Goal: Task Accomplishment & Management: Manage account settings

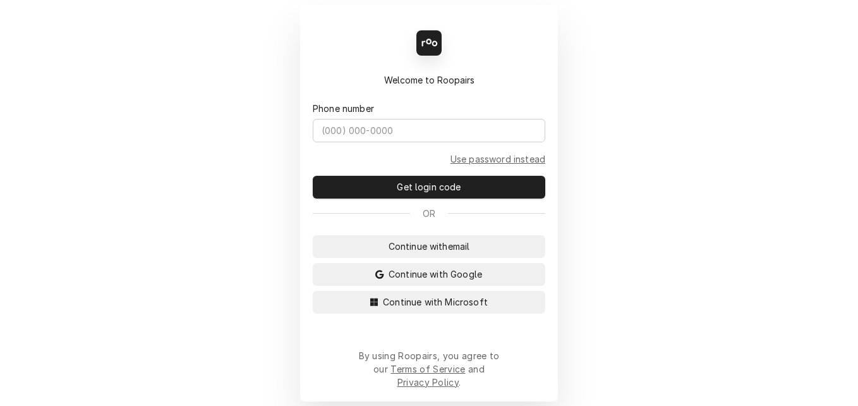
click at [226, 198] on div "Back Enter code Welcome to Roopairs Phone number Use password instead Get login…" at bounding box center [429, 203] width 858 height 406
click at [402, 308] on span "Continue with Microsoft" at bounding box center [435, 301] width 110 height 13
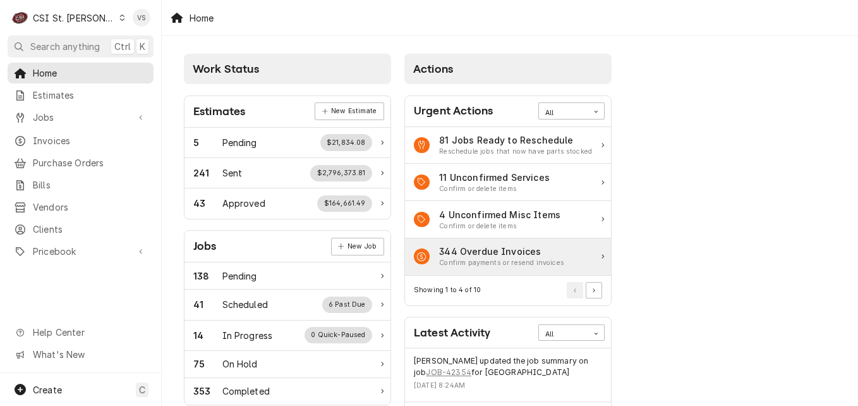
click at [47, 225] on span "Clients" at bounding box center [90, 228] width 114 height 13
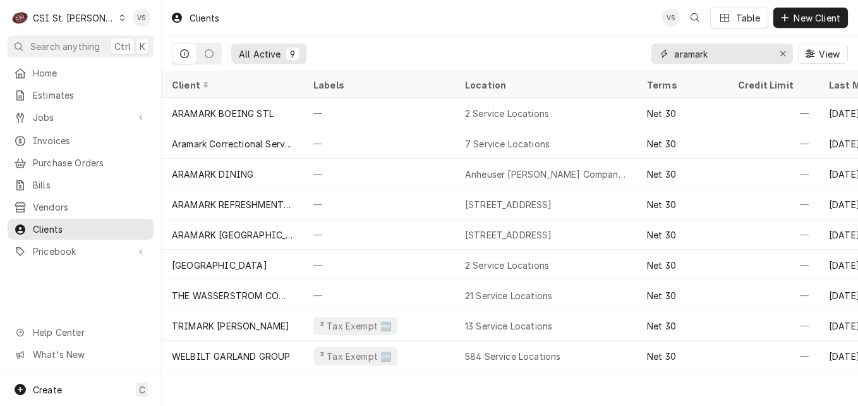
drag, startPoint x: 732, startPoint y: 51, endPoint x: 639, endPoint y: 51, distance: 92.3
click at [639, 51] on div "All Active 9 aramark View" at bounding box center [510, 53] width 676 height 35
type input "r"
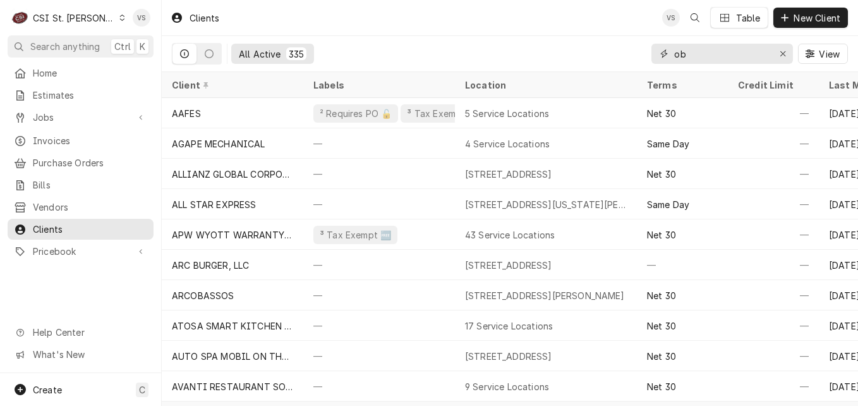
type input "o"
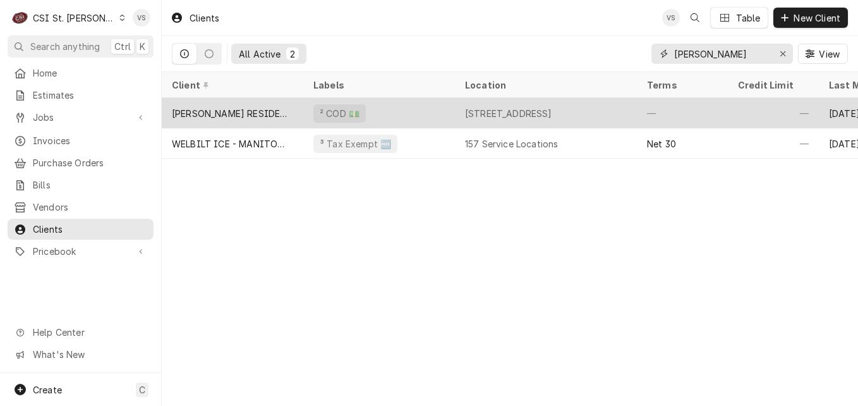
type input "rob knoll"
click at [423, 106] on div "² COD 💵" at bounding box center [379, 113] width 152 height 30
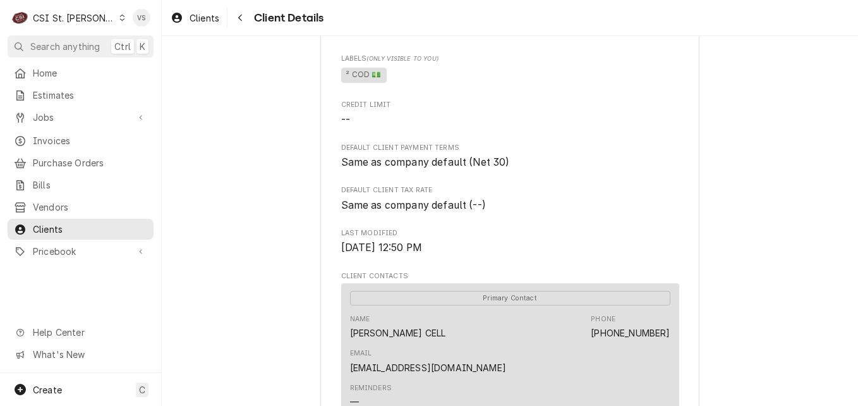
scroll to position [505, 0]
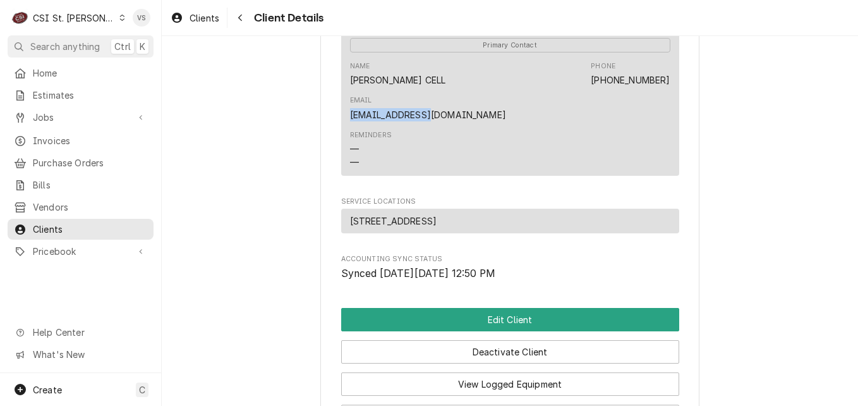
drag, startPoint x: 567, startPoint y: 94, endPoint x: 665, endPoint y: 102, distance: 98.3
click at [665, 102] on div "Primary Contact Name ROB KNOLL CELL Phone (314) 941-2055 Email ROB@AWAWELD.COM …" at bounding box center [510, 102] width 338 height 145
drag, startPoint x: 665, startPoint y: 102, endPoint x: 620, endPoint y: 95, distance: 45.5
copy link "ROB@AWAWELD.COM"
click at [119, 21] on div "Dynamic Content Wrapper" at bounding box center [122, 17] width 7 height 9
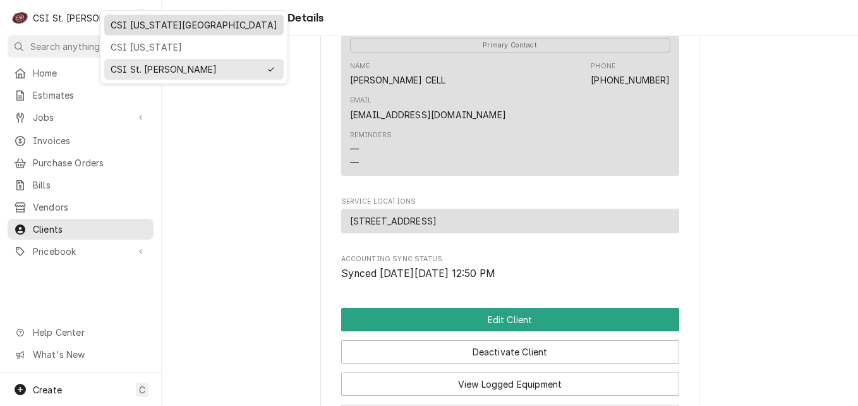
click at [152, 21] on div "CSI Kansas City" at bounding box center [194, 24] width 167 height 13
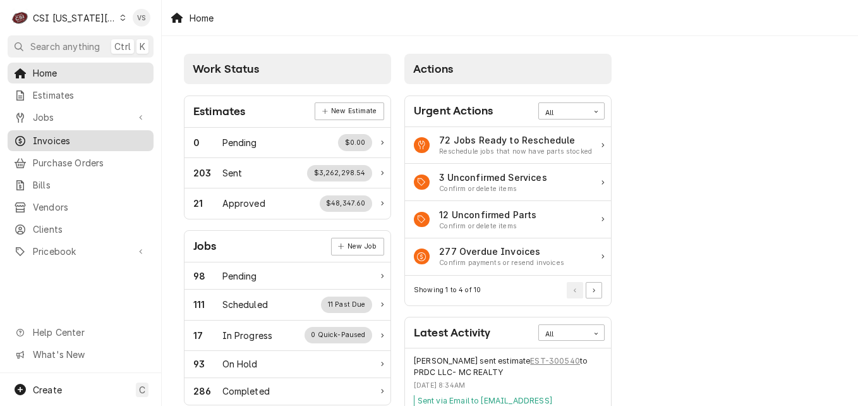
click at [60, 138] on span "Invoices" at bounding box center [90, 140] width 114 height 13
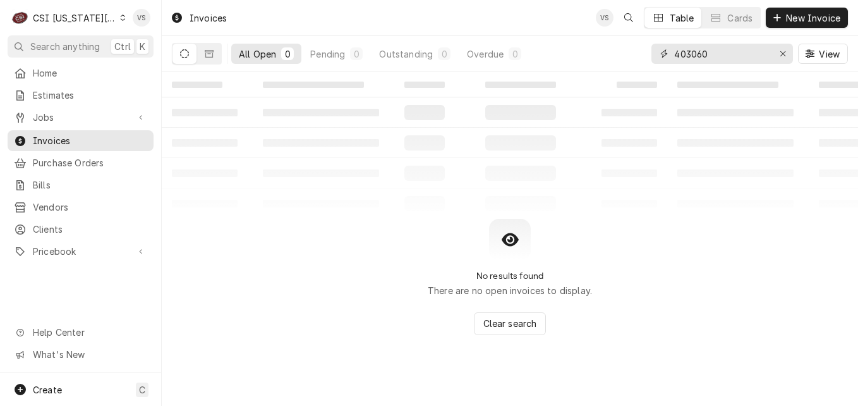
drag, startPoint x: 713, startPoint y: 54, endPoint x: 610, endPoint y: 58, distance: 102.4
click at [639, 50] on div "All Open 0 Pending 0 Outstanding 0 Overdue 0 403060 View" at bounding box center [510, 53] width 676 height 35
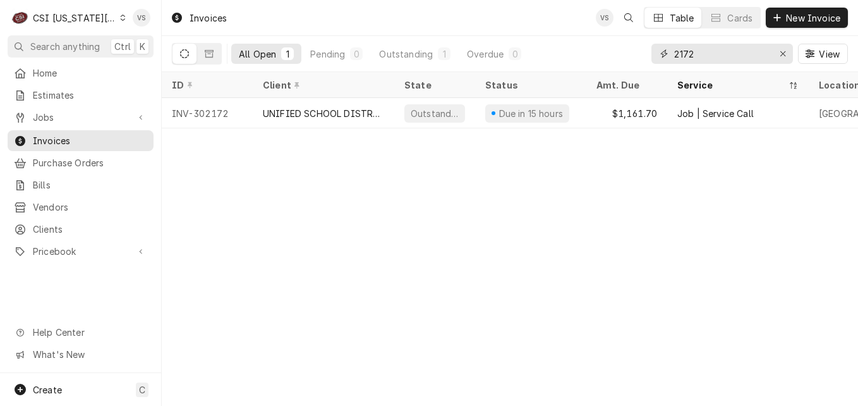
click at [677, 56] on input "2172" at bounding box center [721, 54] width 95 height 20
click at [671, 56] on div "2172" at bounding box center [722, 54] width 142 height 20
click at [674, 53] on input "2172" at bounding box center [721, 54] width 95 height 20
type input "302172"
click at [120, 19] on icon "Dynamic Content Wrapper" at bounding box center [123, 18] width 6 height 6
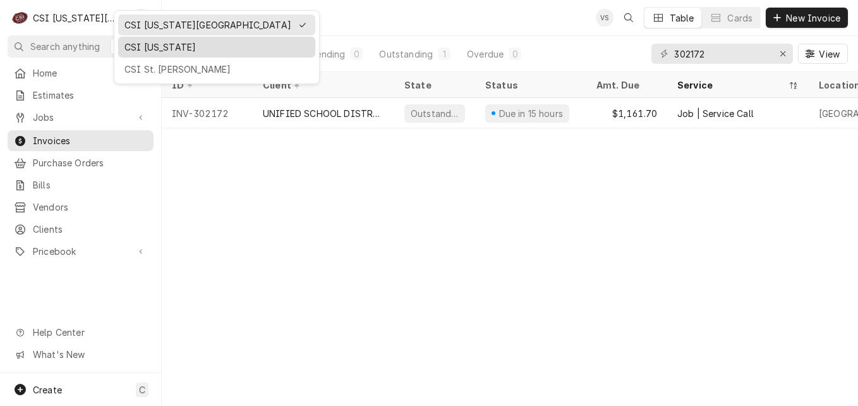
click at [157, 45] on div "CSI Kentucky" at bounding box center [216, 46] width 185 height 13
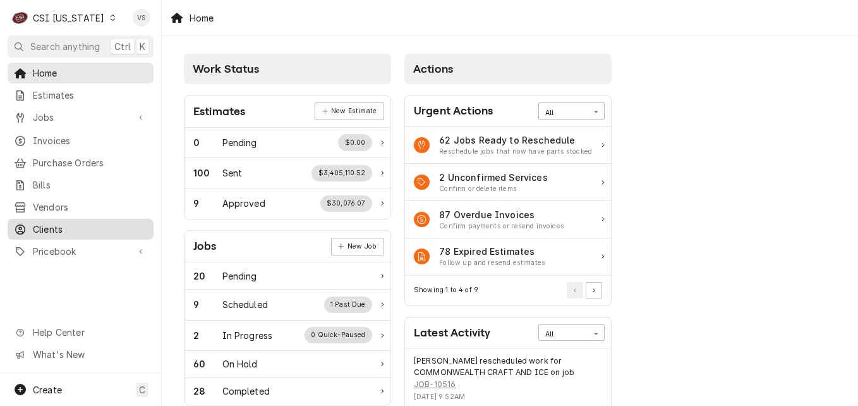
click at [45, 222] on span "Clients" at bounding box center [90, 228] width 114 height 13
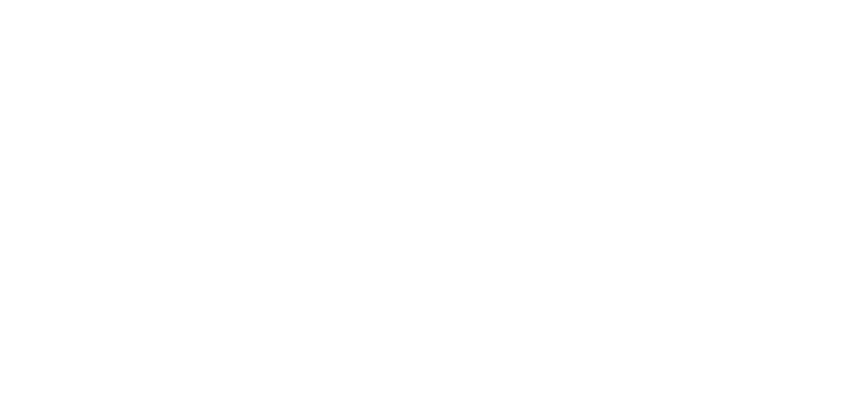
click at [45, 222] on div "Dynamic Content Wrapper" at bounding box center [429, 203] width 858 height 406
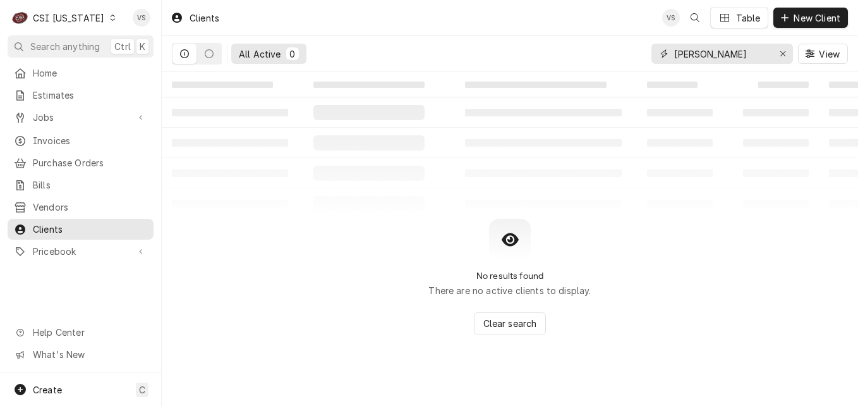
drag, startPoint x: 663, startPoint y: 55, endPoint x: 857, endPoint y: 224, distance: 258.0
click at [653, 55] on div "rob knoll" at bounding box center [722, 54] width 142 height 20
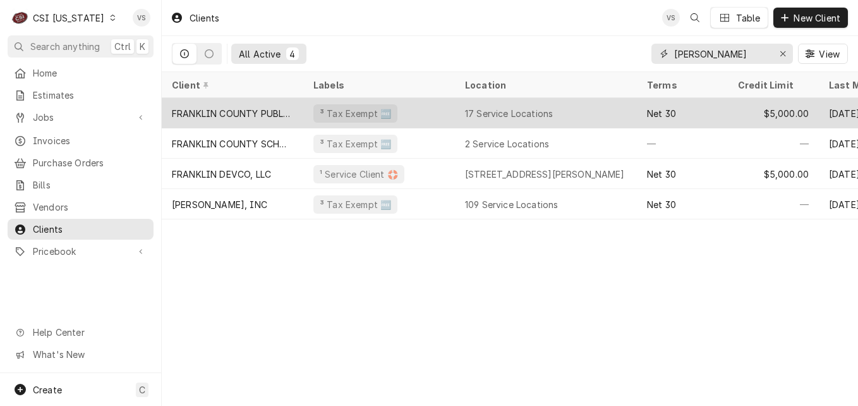
type input "franklin"
click at [235, 114] on div "FRANKLIN COUNTY PUBLIC SCHOOLS" at bounding box center [232, 113] width 121 height 13
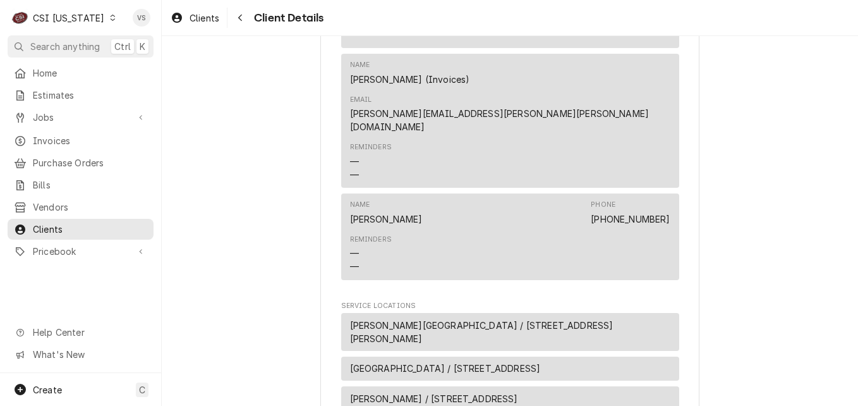
scroll to position [632, 0]
click at [454, 318] on span "[PERSON_NAME][GEOGRAPHIC_DATA] / [STREET_ADDRESS][PERSON_NAME]" at bounding box center [510, 331] width 320 height 27
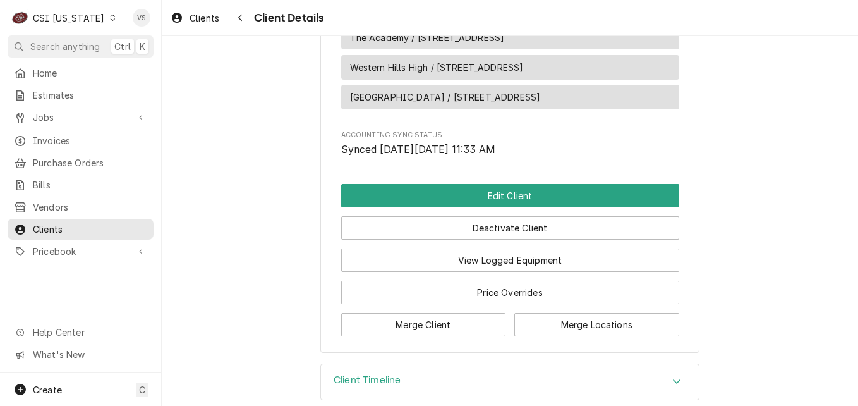
scroll to position [1375, 0]
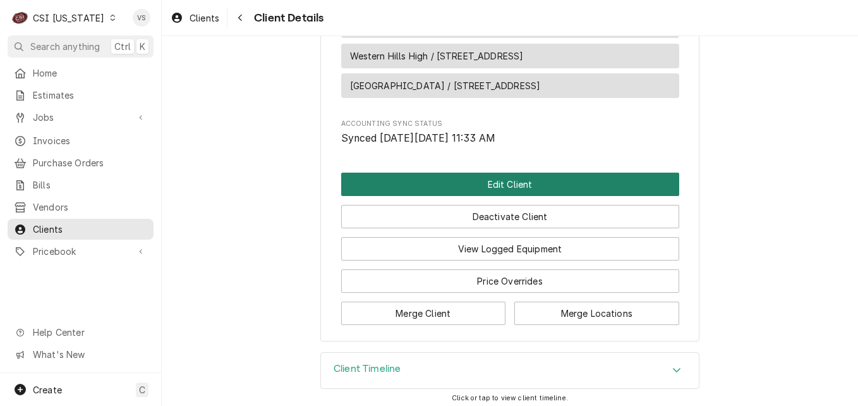
click at [438, 176] on button "Edit Client" at bounding box center [510, 183] width 338 height 23
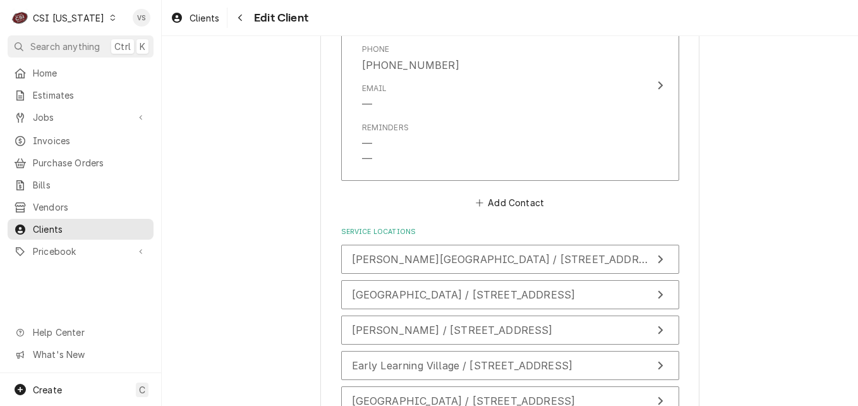
scroll to position [1580, 0]
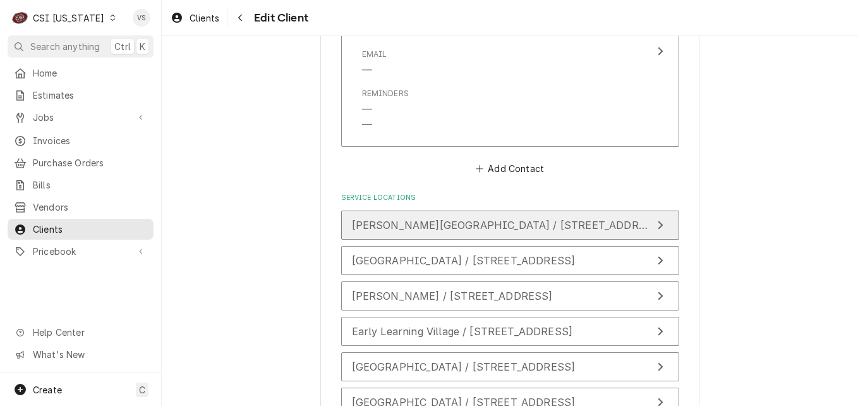
click at [433, 219] on span "Bondurant Middle School / 300 Bondurant Drive, Frankfort, KY 40601" at bounding box center [551, 225] width 399 height 13
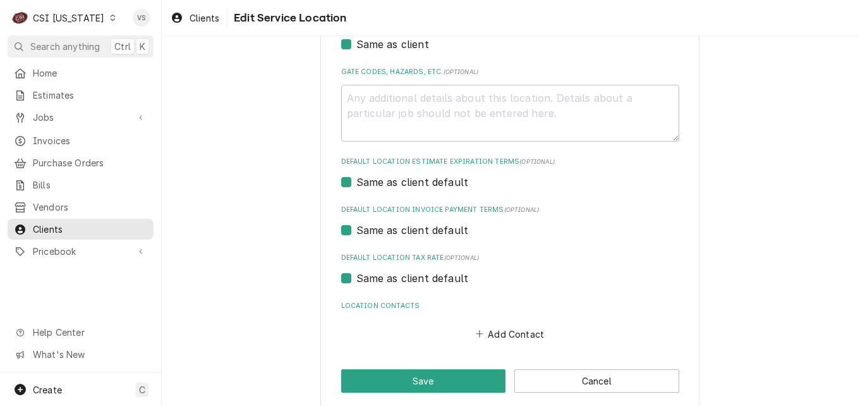
scroll to position [420, 0]
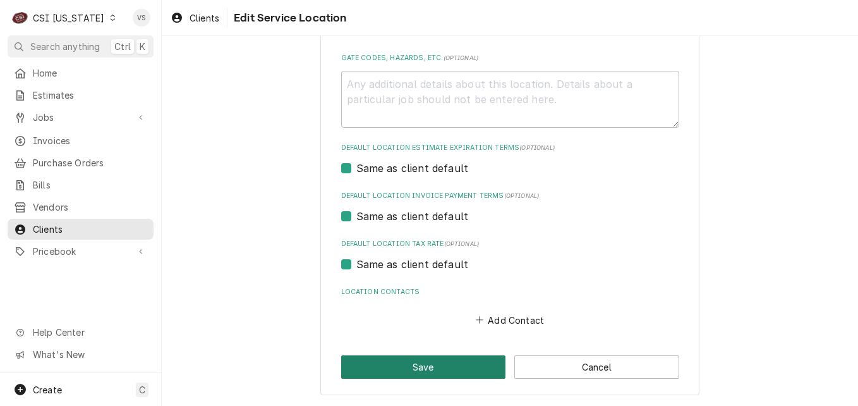
click at [437, 361] on button "Save" at bounding box center [423, 366] width 165 height 23
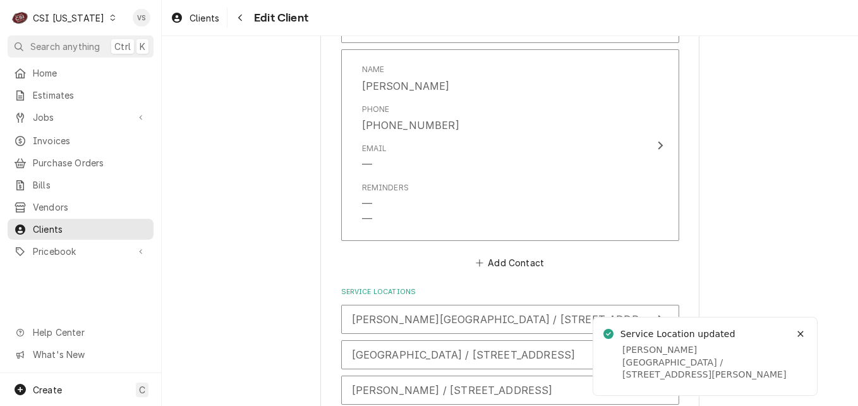
scroll to position [1549, 0]
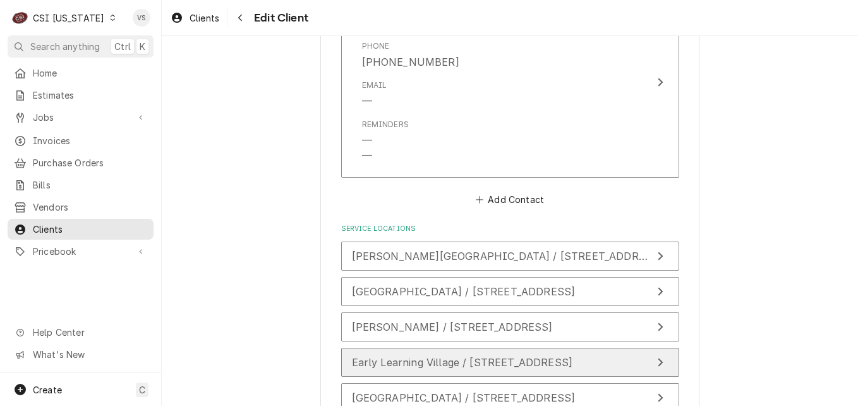
click at [448, 348] on button "Early Learning Village / 200 Laralan Avenue, Frankfort, KY 40601" at bounding box center [510, 362] width 338 height 29
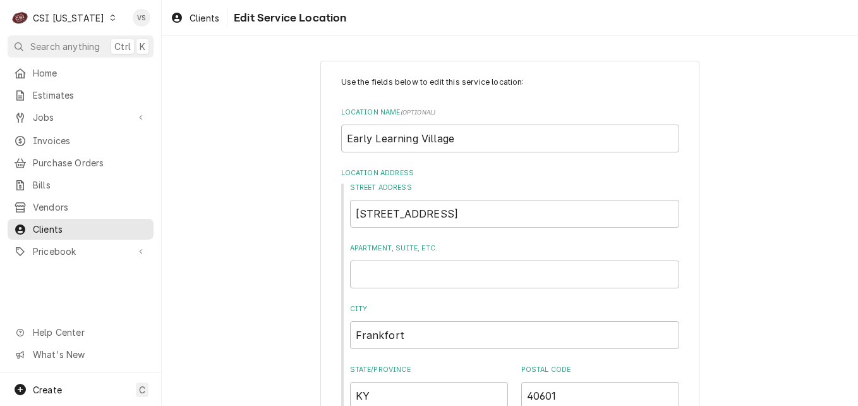
click at [425, 252] on label "Apartment, Suite, etc." at bounding box center [514, 248] width 329 height 10
click at [425, 260] on input "Apartment, Suite, etc." at bounding box center [514, 274] width 329 height 28
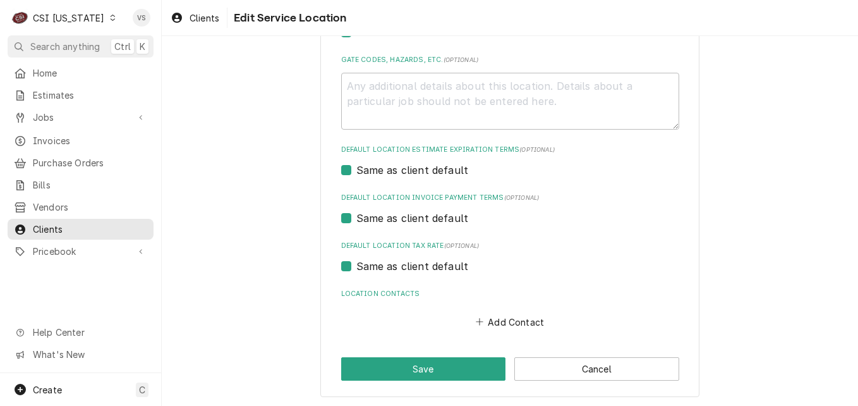
scroll to position [420, 0]
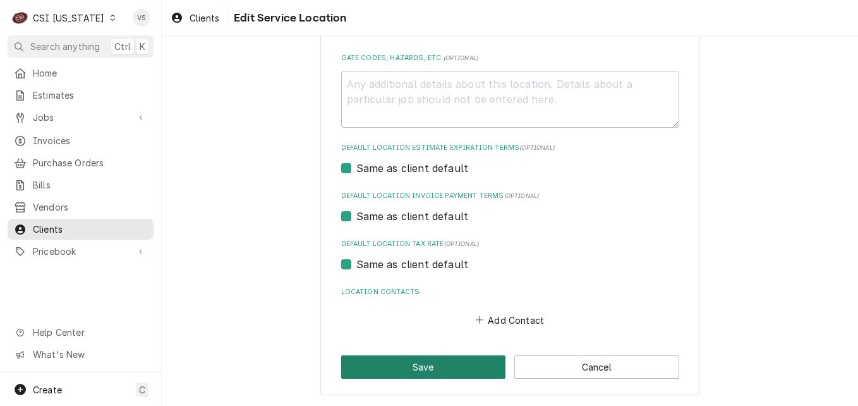
click at [434, 368] on button "Save" at bounding box center [423, 366] width 165 height 23
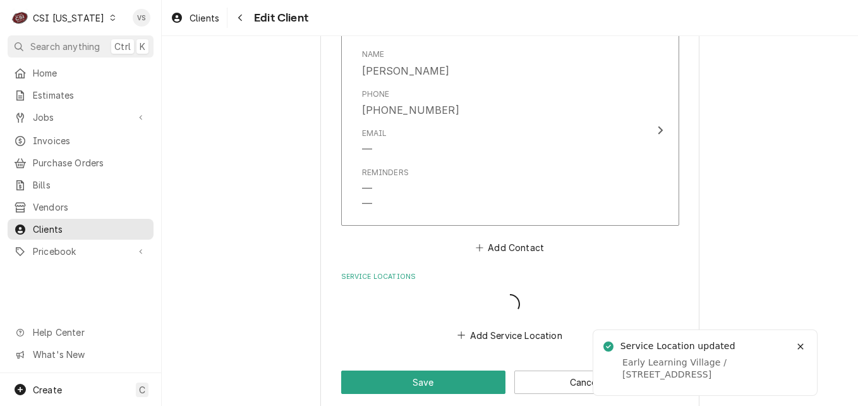
scroll to position [1485, 0]
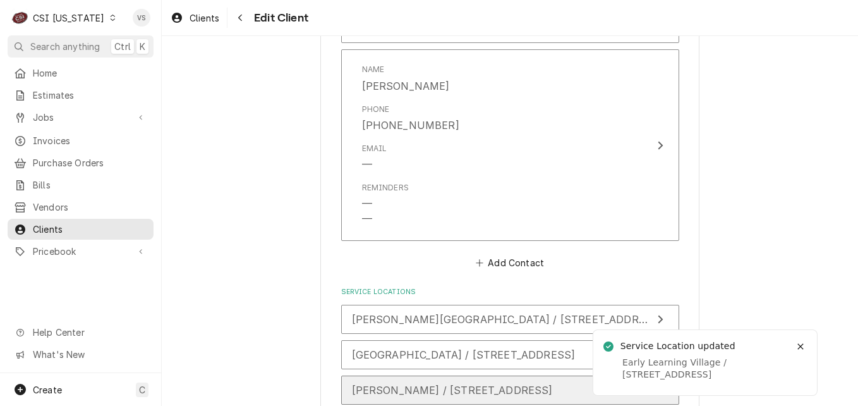
click at [435, 384] on span "Collins Lane / 1 Cougar Lane, Frankfort, KY 40601" at bounding box center [452, 390] width 201 height 13
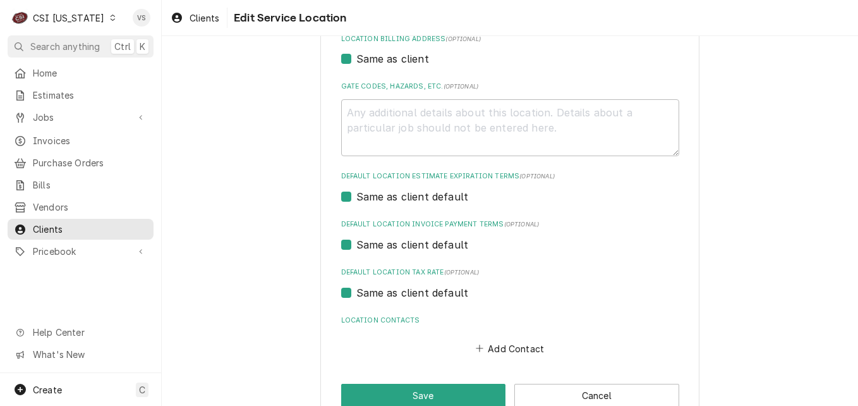
scroll to position [420, 0]
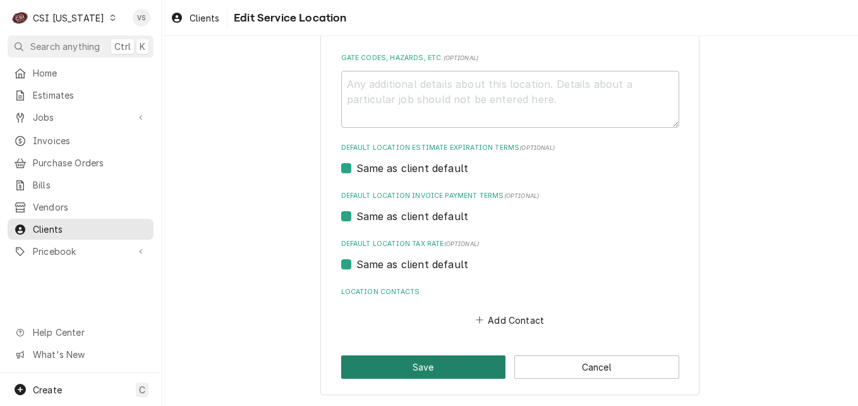
click at [433, 364] on button "Save" at bounding box center [423, 366] width 165 height 23
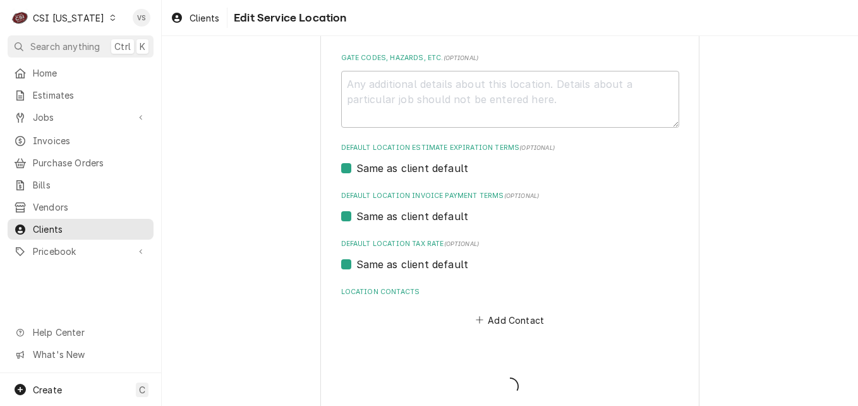
type textarea "x"
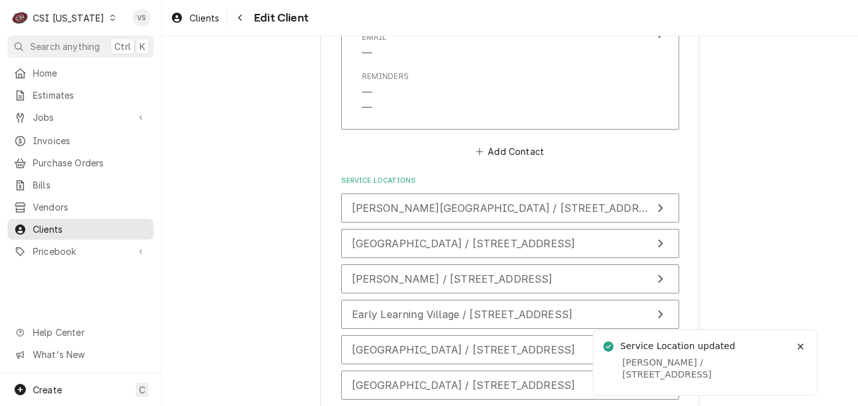
scroll to position [1849, 0]
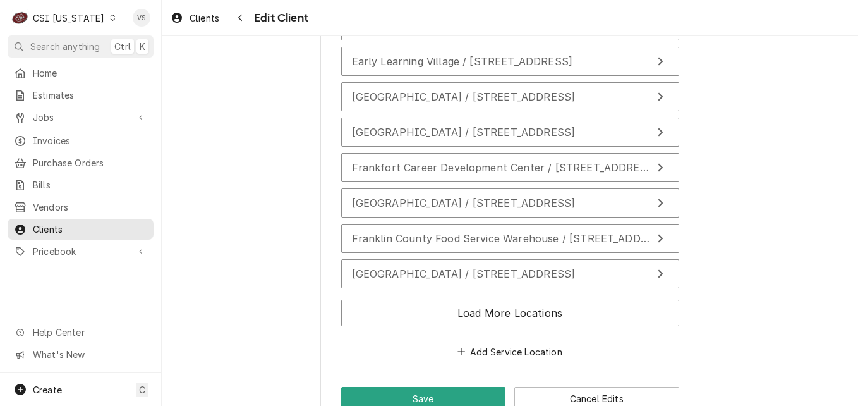
click at [59, 226] on span "Clients" at bounding box center [90, 228] width 114 height 13
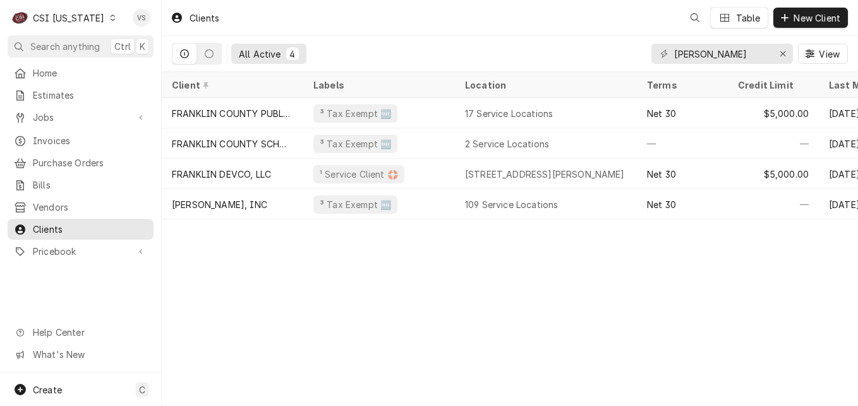
click at [433, 371] on div "C CSI [US_STATE] VS Search anything Ctrl K Home Estimates Jobs Jobs Job Series …" at bounding box center [429, 203] width 858 height 406
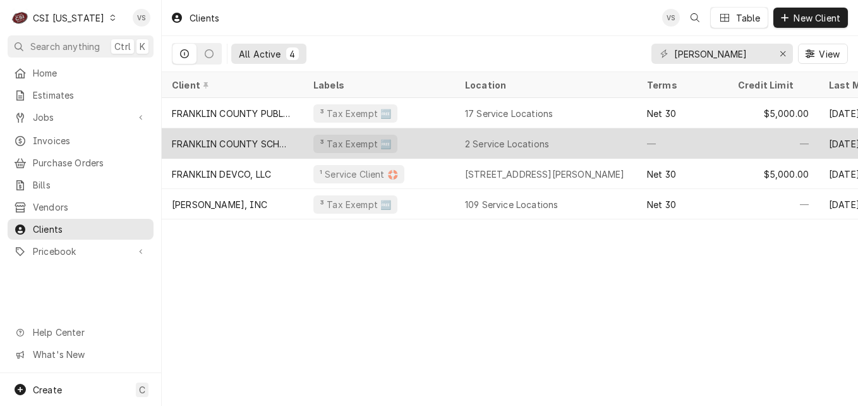
click at [233, 140] on div "FRANKLIN COUNTY SCHOOLS "FACILITIES DEPT"" at bounding box center [232, 143] width 121 height 13
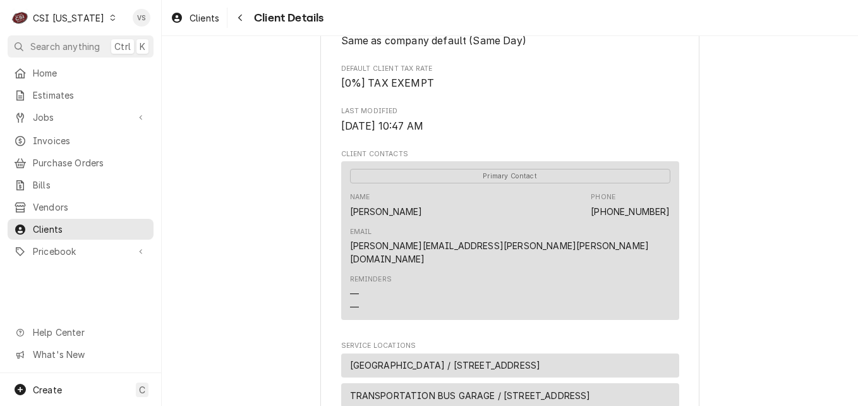
scroll to position [379, 0]
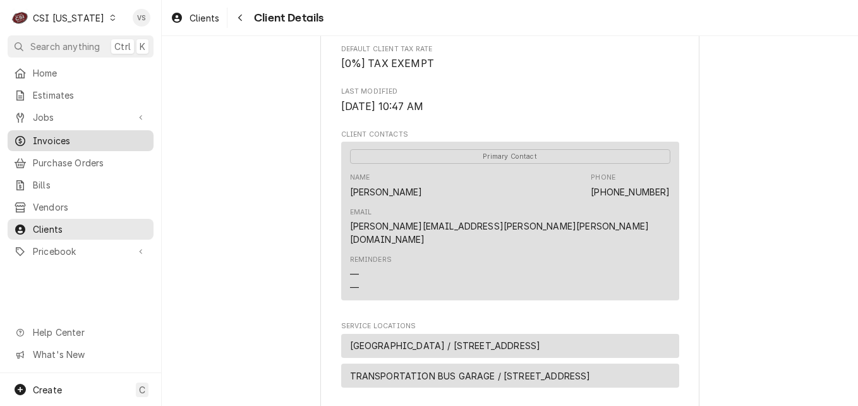
click at [47, 141] on span "Invoices" at bounding box center [90, 140] width 114 height 13
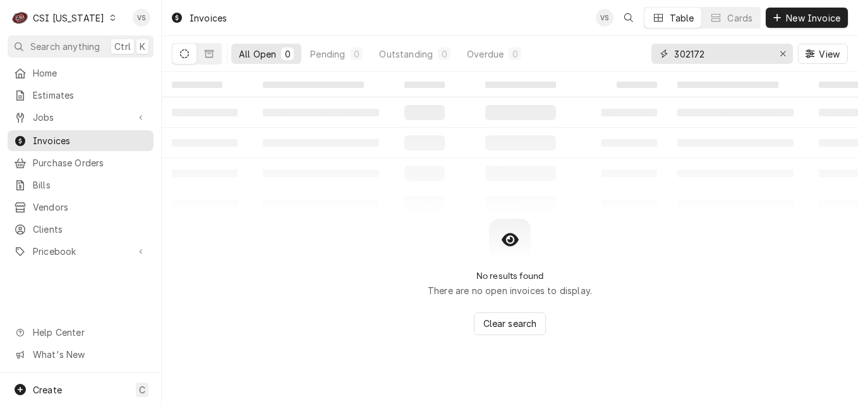
drag, startPoint x: 712, startPoint y: 54, endPoint x: 622, endPoint y: 54, distance: 90.4
click at [629, 58] on div "All Open 0 Pending 0 Outstanding 0 Overdue 0 302172 View" at bounding box center [510, 53] width 676 height 35
type input "5"
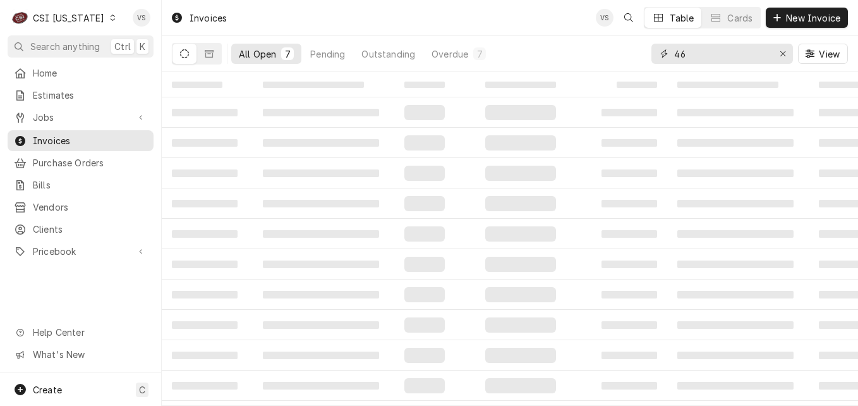
type input "4"
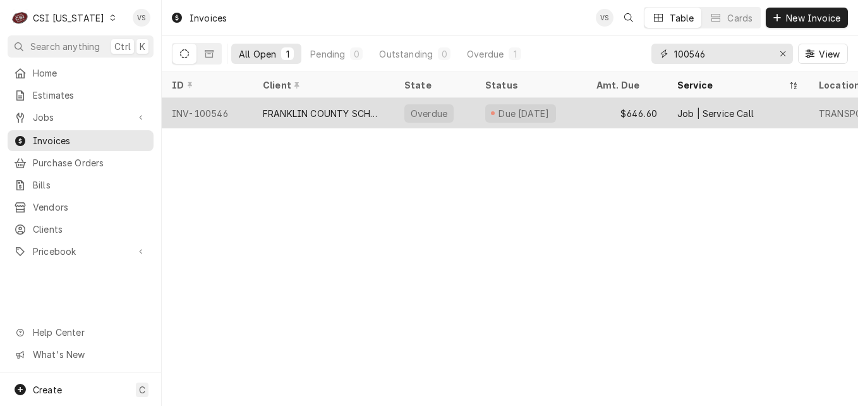
type input "100546"
click at [284, 115] on div "FRANKLIN COUNTY SCHOOLS "FACILITIES DEPT"" at bounding box center [323, 113] width 121 height 13
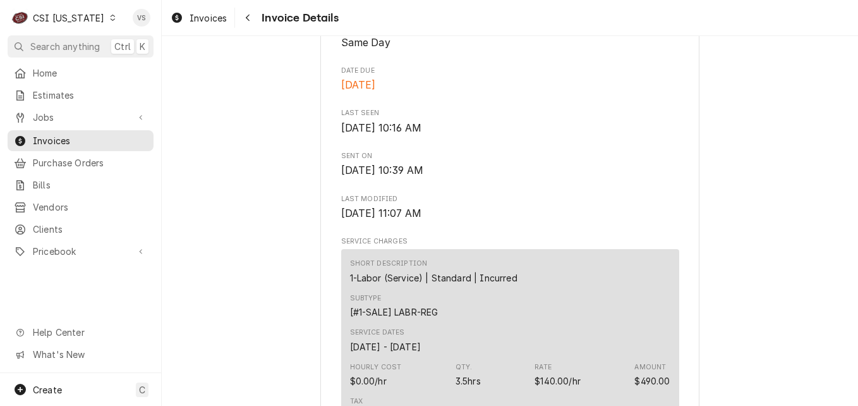
scroll to position [632, 0]
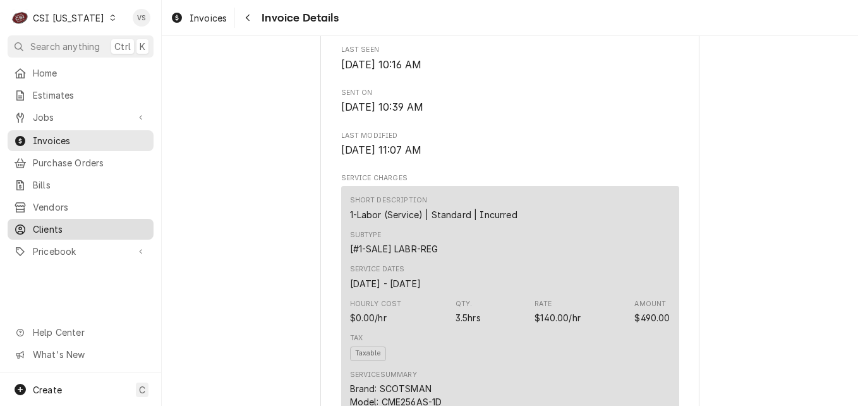
click at [60, 224] on span "Clients" at bounding box center [90, 228] width 114 height 13
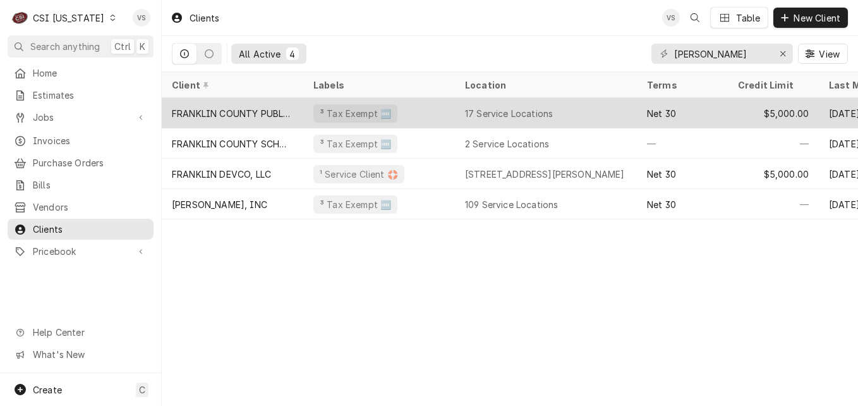
click at [253, 113] on div "FRANKLIN COUNTY PUBLIC SCHOOLS" at bounding box center [232, 113] width 121 height 13
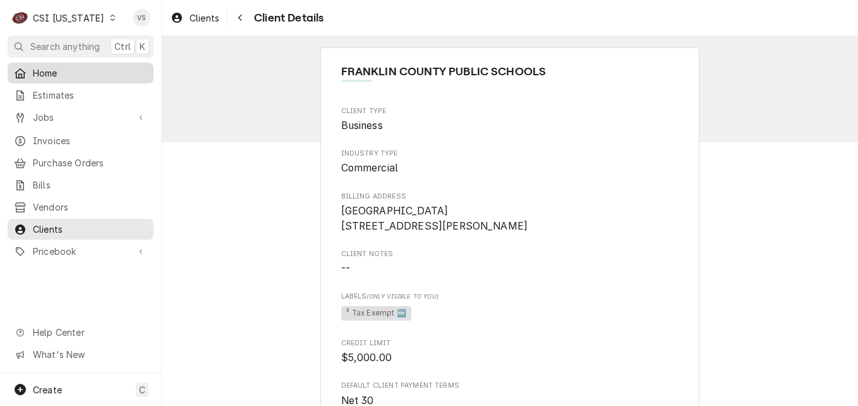
scroll to position [253, 0]
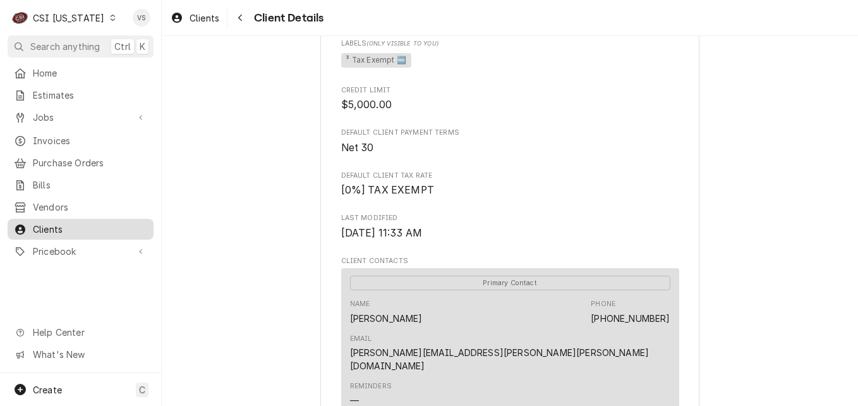
click at [63, 222] on span "Clients" at bounding box center [90, 228] width 114 height 13
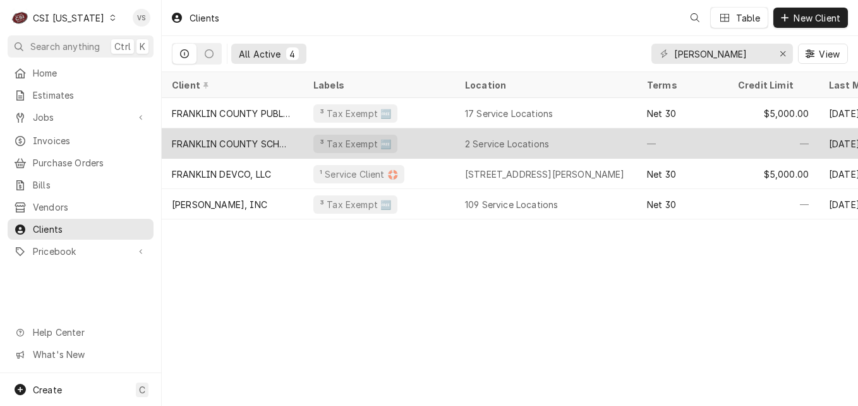
click at [250, 143] on div "FRANKLIN COUNTY SCHOOLS "FACILITIES DEPT"" at bounding box center [232, 143] width 121 height 13
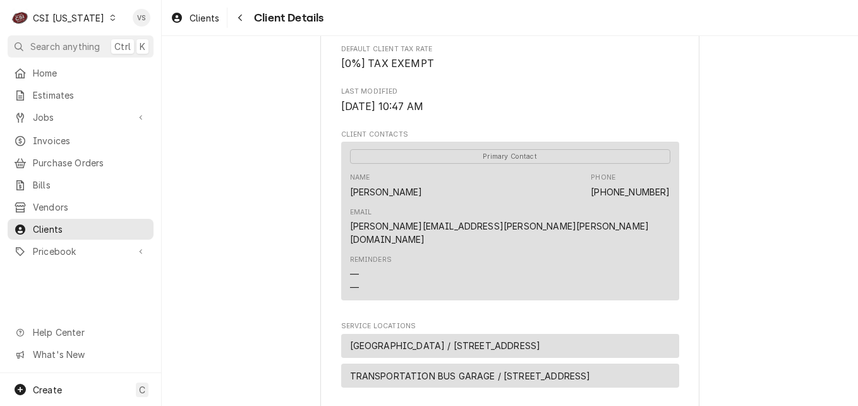
scroll to position [642, 0]
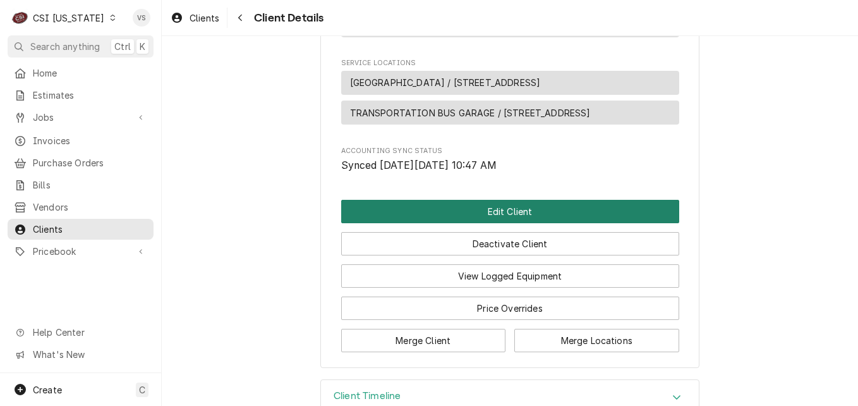
click at [430, 200] on button "Edit Client" at bounding box center [510, 211] width 338 height 23
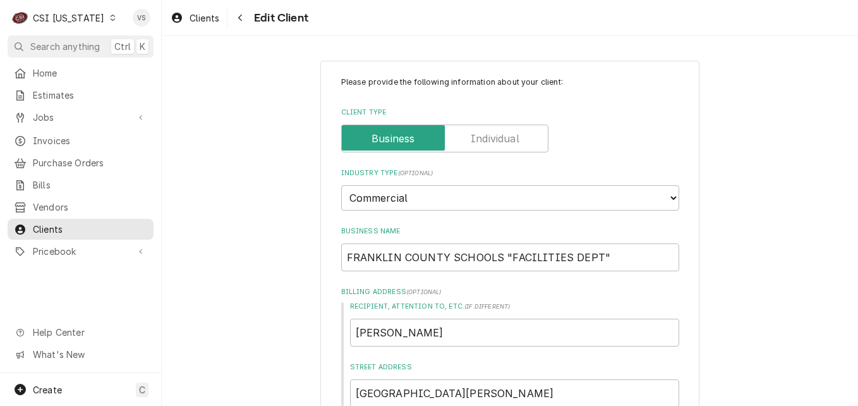
scroll to position [632, 0]
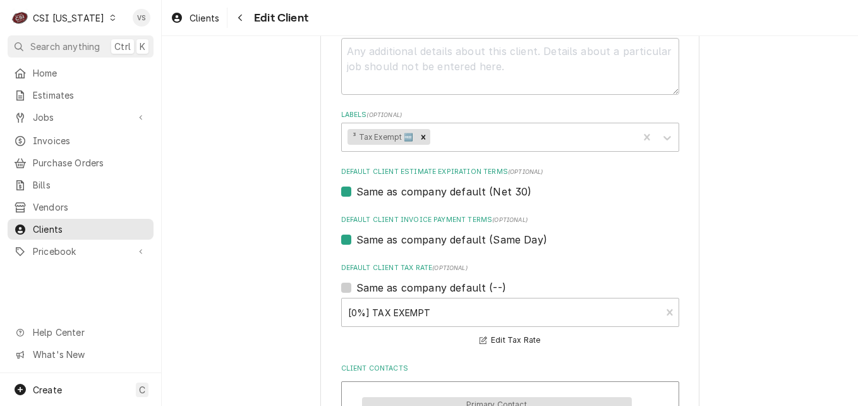
click at [356, 243] on label "Same as company default (Same Day)" at bounding box center [451, 239] width 191 height 15
click at [356, 243] on input "Same as company default (Same Day)" at bounding box center [525, 246] width 338 height 28
checkbox input "false"
type textarea "x"
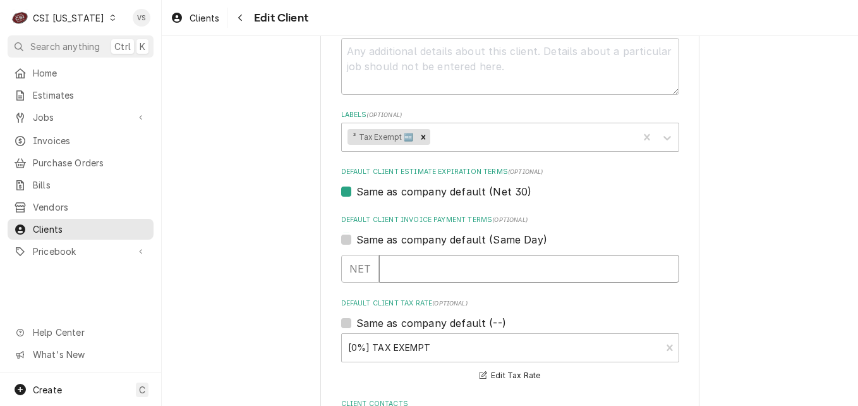
click at [399, 270] on input "Default Client Invoice Payment Terms" at bounding box center [529, 269] width 300 height 28
type input "30"
type textarea "x"
type input "30"
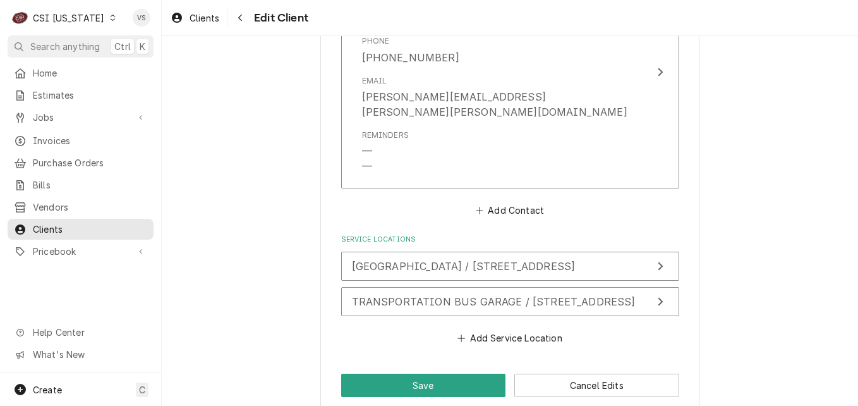
scroll to position [1096, 0]
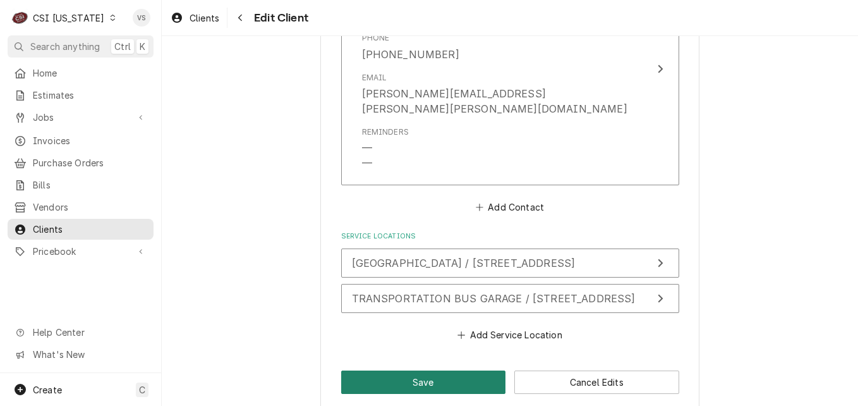
click at [394, 370] on button "Save" at bounding box center [423, 381] width 165 height 23
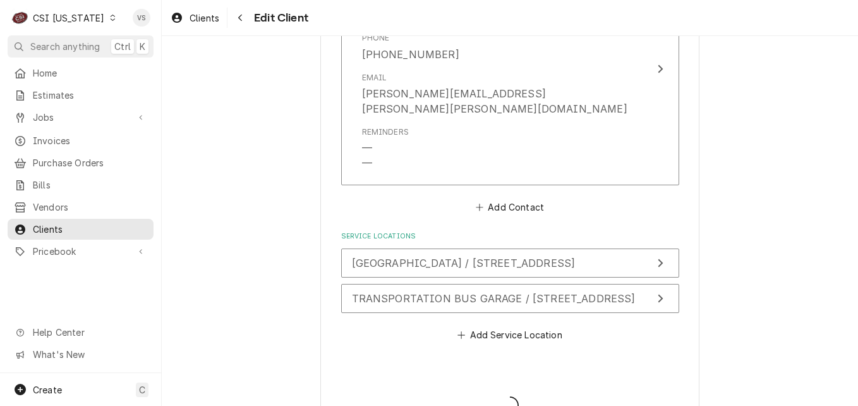
type textarea "x"
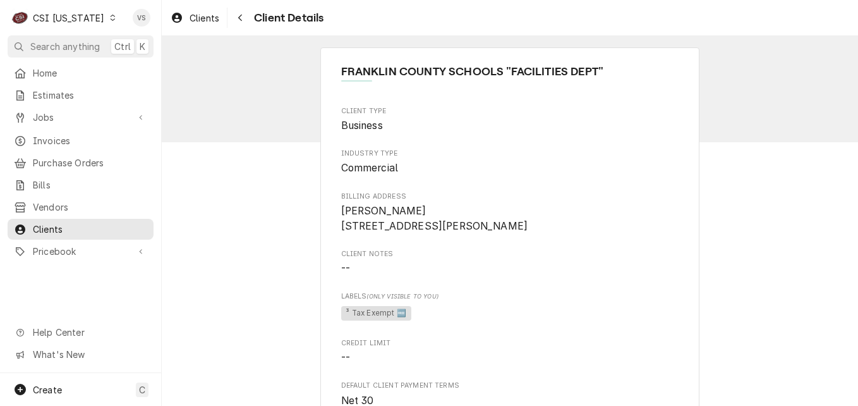
click at [110, 20] on icon "Dynamic Content Wrapper" at bounding box center [113, 18] width 6 height 6
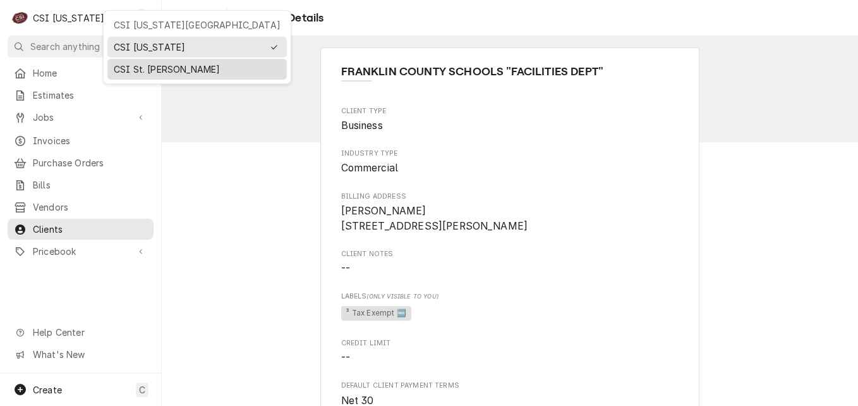
click at [131, 64] on div "CSI St. [PERSON_NAME]" at bounding box center [197, 69] width 167 height 13
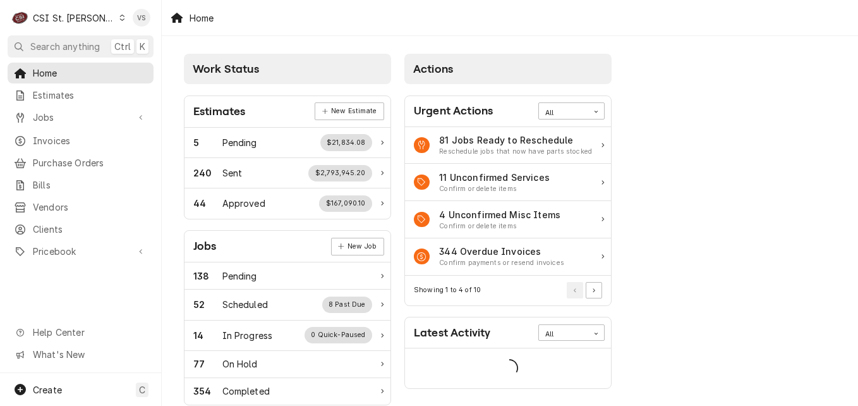
click at [54, 136] on span "Invoices" at bounding box center [90, 140] width 114 height 13
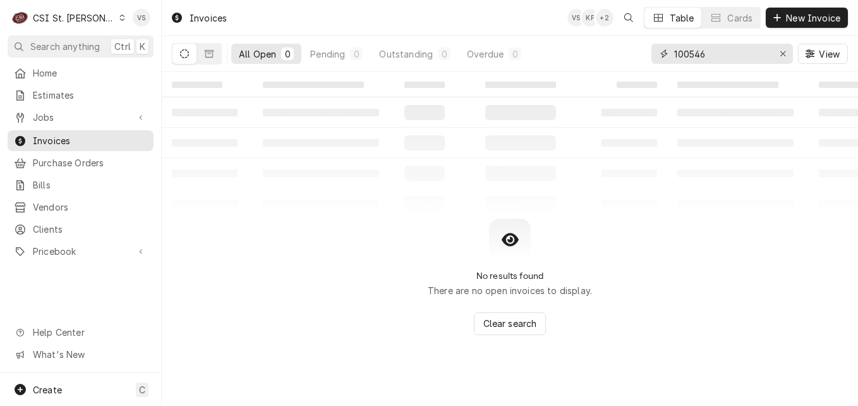
drag, startPoint x: 718, startPoint y: 56, endPoint x: 683, endPoint y: 56, distance: 34.8
click at [617, 55] on div "All Open 0 Pending 0 Outstanding 0 Overdue 0 100546 View" at bounding box center [510, 53] width 676 height 35
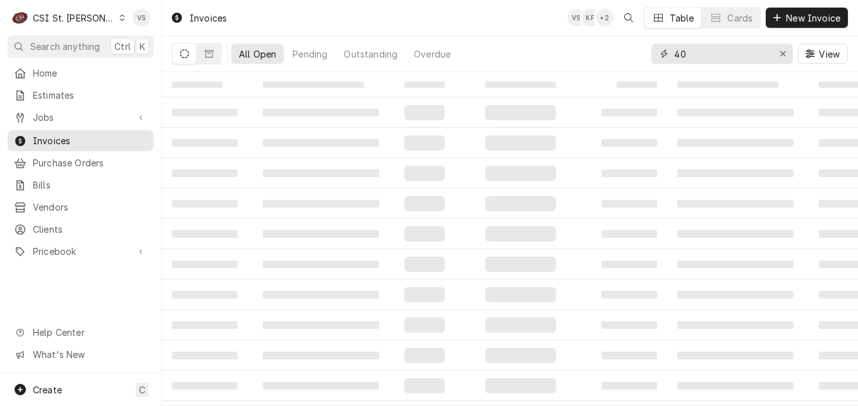
type input "4"
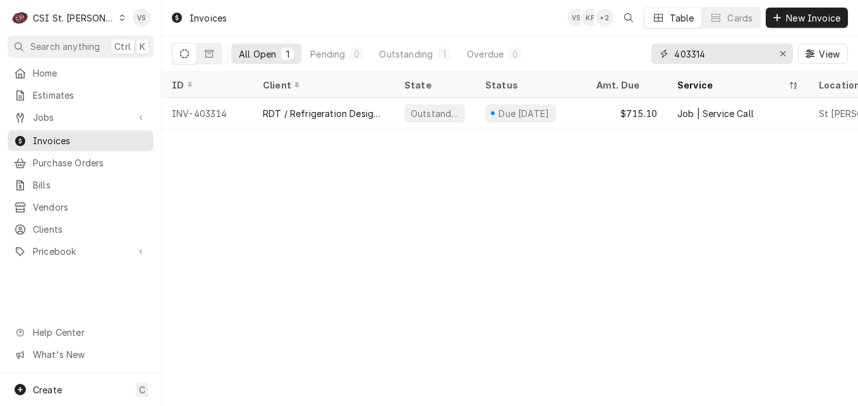
type input "403314"
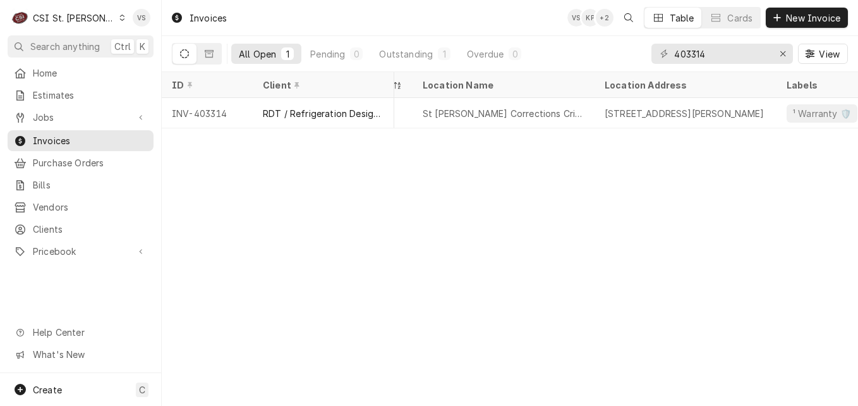
scroll to position [0, 382]
